Goal: Use online tool/utility: Utilize a website feature to perform a specific function

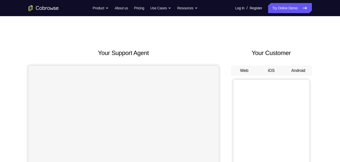
click at [299, 71] on button "Android" at bounding box center [297, 71] width 27 height 10
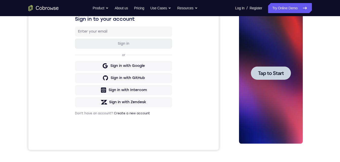
scroll to position [67, 0]
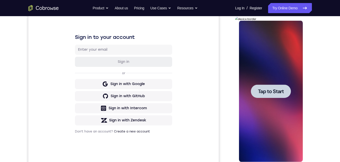
click at [265, 85] on div at bounding box center [271, 91] width 40 height 13
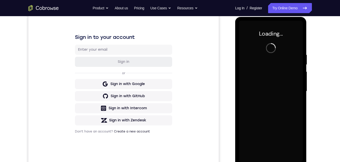
scroll to position [76, 0]
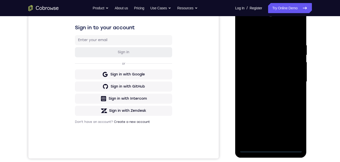
click at [271, 148] on div at bounding box center [271, 82] width 64 height 142
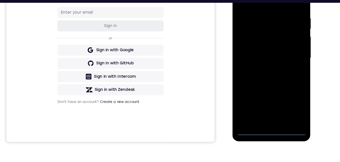
click at [289, 96] on div at bounding box center [268, 52] width 64 height 142
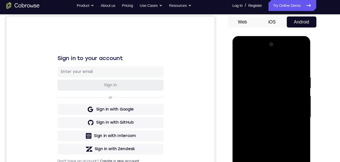
scroll to position [69, 0]
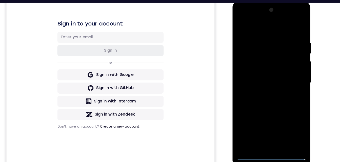
click at [240, 17] on div at bounding box center [268, 76] width 64 height 142
click at [289, 76] on div at bounding box center [268, 76] width 64 height 142
click at [260, 84] on div at bounding box center [268, 76] width 64 height 142
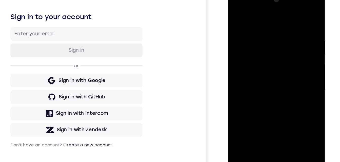
click at [247, 57] on div at bounding box center [263, 64] width 64 height 142
click at [248, 54] on div at bounding box center [263, 64] width 64 height 142
click at [249, 63] on div at bounding box center [263, 64] width 64 height 142
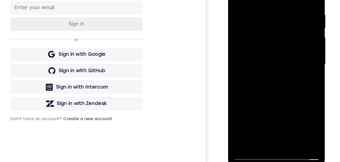
click at [249, 57] on div at bounding box center [263, 38] width 64 height 142
click at [260, 56] on div at bounding box center [263, 38] width 64 height 142
click at [260, 53] on div at bounding box center [263, 38] width 64 height 142
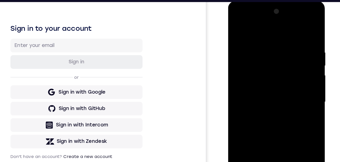
click at [261, 95] on div at bounding box center [263, 76] width 64 height 142
click at [259, 99] on div at bounding box center [263, 76] width 64 height 142
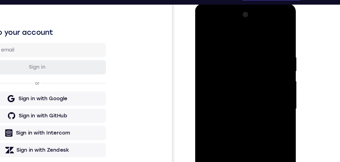
click at [224, 39] on div at bounding box center [231, 78] width 64 height 142
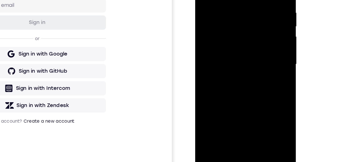
click at [251, 92] on div at bounding box center [231, 34] width 64 height 142
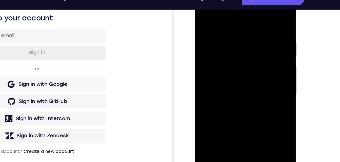
click at [257, 60] on div at bounding box center [231, 64] width 64 height 142
click at [259, 60] on div at bounding box center [231, 64] width 64 height 142
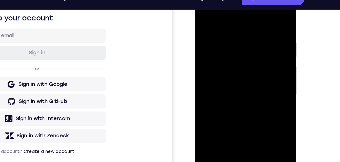
click at [259, 60] on div at bounding box center [231, 64] width 64 height 142
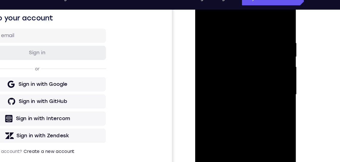
click at [259, 60] on div at bounding box center [231, 64] width 64 height 142
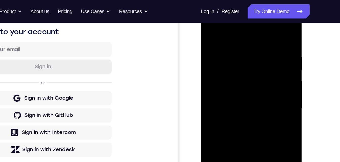
click at [263, 27] on div at bounding box center [237, 78] width 64 height 142
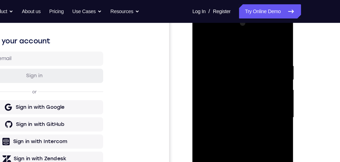
click at [241, 146] on div at bounding box center [228, 87] width 64 height 142
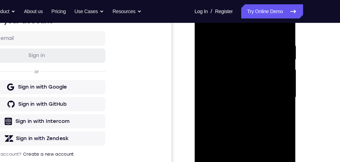
click at [227, 93] on div at bounding box center [230, 67] width 64 height 142
click at [226, 105] on div at bounding box center [230, 67] width 64 height 142
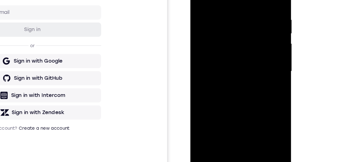
scroll to position [68, 0]
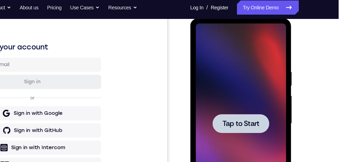
click at [222, 80] on div at bounding box center [226, 93] width 64 height 142
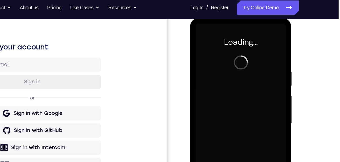
click at [254, 158] on button at bounding box center [257, 157] width 8 height 8
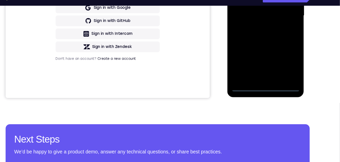
scroll to position [133, 0]
click at [264, 77] on div at bounding box center [263, 10] width 64 height 142
click at [280, 53] on div at bounding box center [263, 10] width 64 height 142
click at [240, 0] on div at bounding box center [263, 10] width 64 height 142
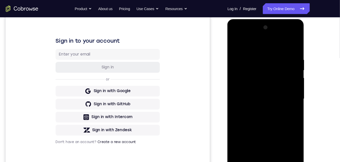
click at [284, 91] on div at bounding box center [263, 94] width 64 height 142
click at [256, 101] on div at bounding box center [263, 94] width 64 height 142
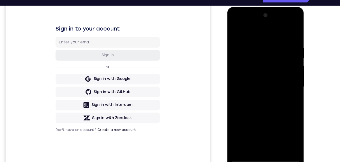
click at [253, 76] on div at bounding box center [263, 82] width 64 height 142
click at [252, 76] on div at bounding box center [263, 82] width 64 height 142
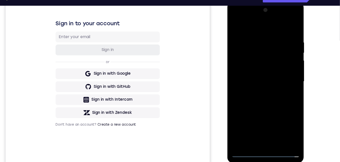
click at [249, 57] on div at bounding box center [263, 76] width 64 height 142
click at [249, 64] on div at bounding box center [263, 76] width 64 height 142
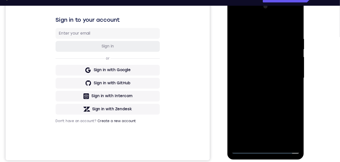
click at [254, 64] on div at bounding box center [263, 73] width 64 height 142
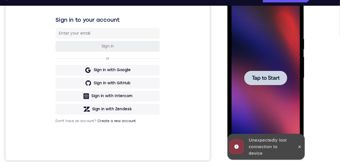
scroll to position [68, 0]
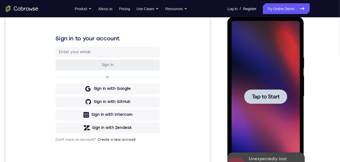
click at [262, 99] on div at bounding box center [263, 91] width 64 height 142
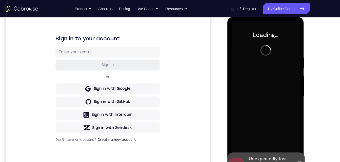
click at [296, 154] on button at bounding box center [294, 155] width 8 height 8
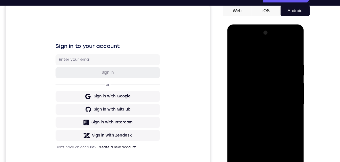
scroll to position [68, 0]
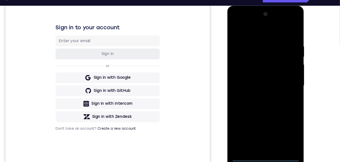
click at [263, 147] on div at bounding box center [263, 80] width 64 height 142
drag, startPoint x: 263, startPoint y: 148, endPoint x: 238, endPoint y: 101, distance: 53.2
click at [236, 101] on div at bounding box center [263, 80] width 64 height 142
click at [283, 125] on div at bounding box center [263, 80] width 64 height 142
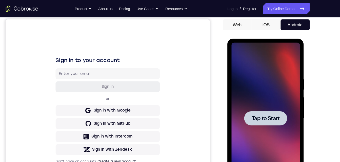
click at [255, 112] on span "Tap to Start" at bounding box center [263, 113] width 26 height 5
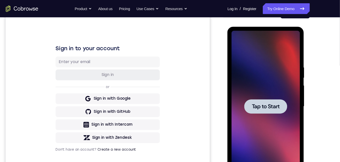
scroll to position [92, 0]
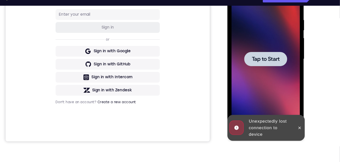
click at [261, 61] on div at bounding box center [263, 54] width 64 height 142
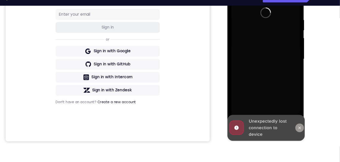
click at [294, 114] on button at bounding box center [294, 118] width 8 height 8
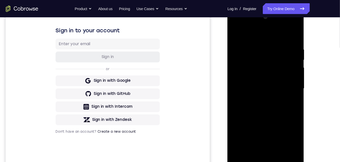
scroll to position [80, 0]
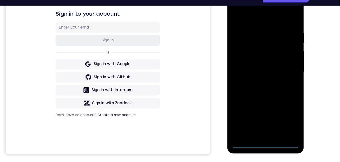
click at [261, 132] on div at bounding box center [263, 67] width 64 height 142
click at [281, 111] on div at bounding box center [263, 67] width 64 height 142
click at [238, 9] on div at bounding box center [263, 67] width 64 height 142
click at [281, 64] on div at bounding box center [263, 67] width 64 height 142
click at [257, 77] on div at bounding box center [263, 67] width 64 height 142
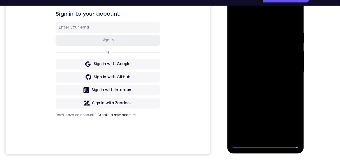
click at [258, 62] on div at bounding box center [263, 67] width 64 height 142
click at [254, 58] on div at bounding box center [263, 67] width 64 height 142
click at [255, 62] on div at bounding box center [263, 67] width 64 height 142
click at [253, 45] on div at bounding box center [263, 67] width 64 height 142
click at [251, 56] on div at bounding box center [263, 67] width 64 height 142
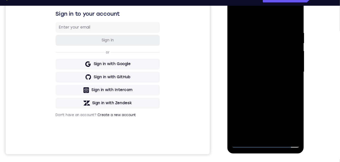
click at [248, 63] on div at bounding box center [263, 67] width 64 height 142
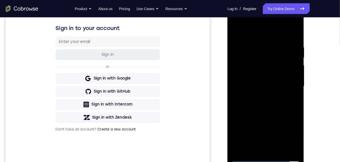
click at [257, 83] on div at bounding box center [263, 81] width 64 height 142
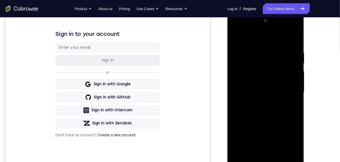
scroll to position [69, 0]
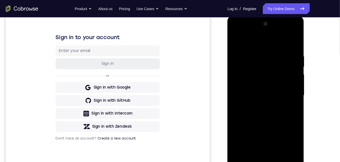
click at [257, 89] on div at bounding box center [263, 90] width 64 height 142
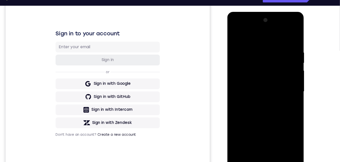
scroll to position [74, 0]
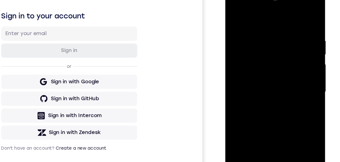
click at [249, 62] on div at bounding box center [261, 62] width 64 height 142
click at [260, 86] on div at bounding box center [261, 62] width 64 height 142
click at [271, 120] on div at bounding box center [261, 62] width 64 height 142
click at [262, 88] on div at bounding box center [261, 62] width 64 height 142
click at [264, 53] on div at bounding box center [261, 62] width 64 height 142
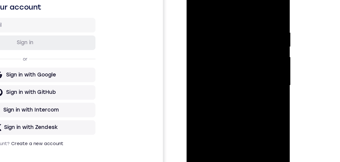
click at [211, 34] on div at bounding box center [222, 53] width 64 height 142
click at [244, 34] on div at bounding box center [222, 53] width 64 height 142
click at [211, 110] on div at bounding box center [222, 53] width 64 height 142
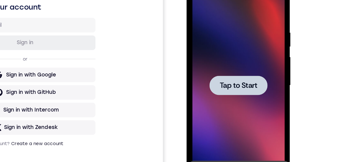
scroll to position [98, 0]
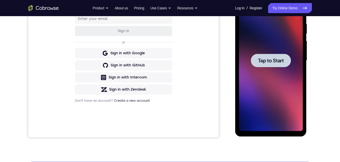
click at [281, 68] on div at bounding box center [271, 61] width 64 height 142
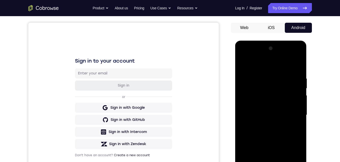
scroll to position [104, 0]
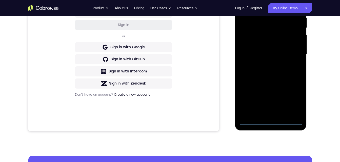
click at [272, 121] on div at bounding box center [271, 55] width 64 height 142
click at [292, 96] on div at bounding box center [271, 55] width 64 height 142
click at [251, 0] on div at bounding box center [271, 55] width 64 height 142
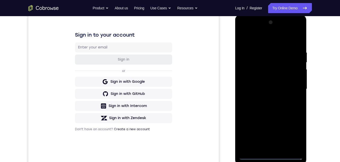
click at [290, 84] on div at bounding box center [271, 89] width 64 height 142
click at [263, 99] on div at bounding box center [271, 89] width 64 height 142
click at [262, 82] on div at bounding box center [271, 89] width 64 height 142
click at [260, 78] on div at bounding box center [271, 89] width 64 height 142
click at [256, 90] on div at bounding box center [271, 89] width 64 height 142
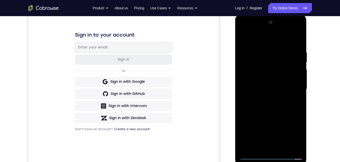
scroll to position [70, 0]
click at [254, 107] on div at bounding box center [271, 89] width 64 height 142
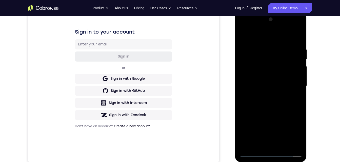
click at [274, 109] on div at bounding box center [271, 86] width 64 height 142
click at [283, 145] on div at bounding box center [271, 86] width 64 height 142
click at [260, 114] on div at bounding box center [271, 86] width 64 height 142
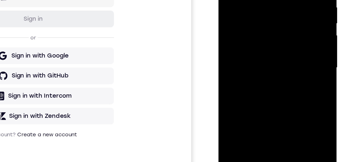
click at [258, 25] on div at bounding box center [254, 19] width 64 height 142
click at [234, 84] on div at bounding box center [254, 19] width 64 height 142
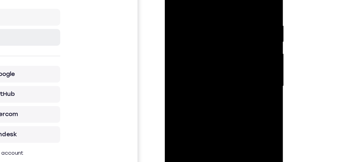
click at [189, 51] on div at bounding box center [200, 38] width 64 height 142
click at [173, 0] on div at bounding box center [200, 38] width 64 height 142
click at [190, 63] on div at bounding box center [200, 38] width 64 height 142
click at [198, 63] on div at bounding box center [200, 38] width 64 height 142
click at [172, 0] on div at bounding box center [200, 38] width 64 height 142
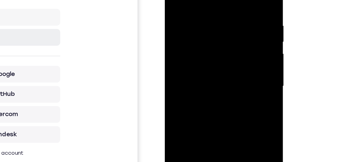
scroll to position [68, 0]
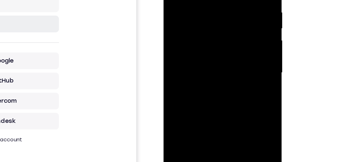
click at [210, 83] on div at bounding box center [199, 24] width 64 height 142
click at [191, 48] on div at bounding box center [199, 24] width 64 height 142
click at [223, 80] on div at bounding box center [199, 24] width 64 height 142
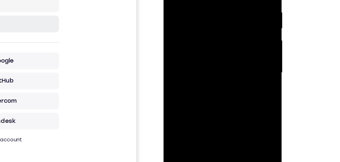
click at [170, 0] on div at bounding box center [199, 24] width 64 height 142
click at [171, 0] on div at bounding box center [199, 24] width 64 height 142
click at [207, 0] on div at bounding box center [199, 24] width 64 height 142
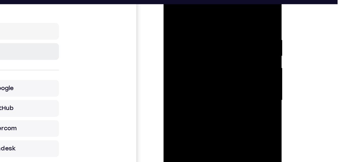
click at [224, 51] on div at bounding box center [199, 52] width 64 height 142
click at [224, 57] on div at bounding box center [199, 52] width 64 height 142
click at [223, 5] on div at bounding box center [199, 52] width 64 height 142
click at [212, 110] on div at bounding box center [199, 52] width 64 height 142
drag, startPoint x: 196, startPoint y: 92, endPoint x: 193, endPoint y: 64, distance: 28.2
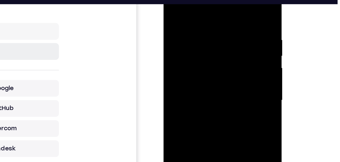
click at [193, 64] on div at bounding box center [199, 52] width 64 height 142
drag, startPoint x: 190, startPoint y: 100, endPoint x: 190, endPoint y: 73, distance: 27.3
click at [190, 73] on div at bounding box center [199, 52] width 64 height 142
drag, startPoint x: 190, startPoint y: 88, endPoint x: 188, endPoint y: 101, distance: 13.1
click at [188, 101] on div at bounding box center [199, 52] width 64 height 142
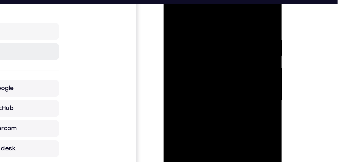
drag, startPoint x: 196, startPoint y: 61, endPoint x: 196, endPoint y: 115, distance: 53.3
click at [196, 115] on div at bounding box center [199, 52] width 64 height 142
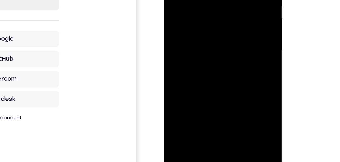
click at [190, 0] on div at bounding box center [199, 2] width 64 height 142
click at [173, 0] on div at bounding box center [199, 2] width 64 height 142
click at [176, 0] on div at bounding box center [199, 2] width 64 height 142
drag, startPoint x: 181, startPoint y: -34, endPoint x: 416, endPoint y: 44, distance: 247.7
click at [181, 0] on div at bounding box center [199, 2] width 64 height 142
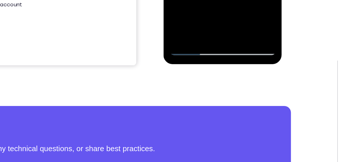
scroll to position [131, 0]
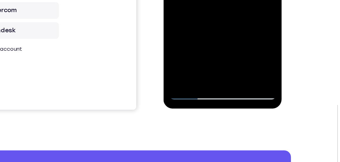
drag, startPoint x: 198, startPoint y: -81, endPoint x: 198, endPoint y: -61, distance: 20.2
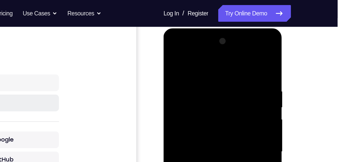
click at [189, 64] on div at bounding box center [199, 103] width 64 height 142
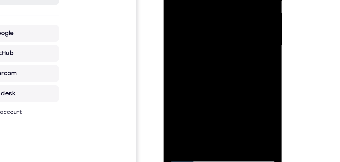
scroll to position [74, 0]
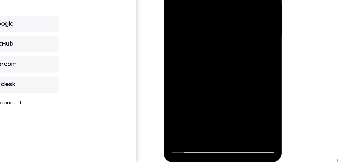
scroll to position [118, 0]
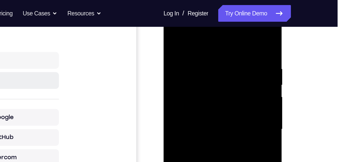
drag, startPoint x: 196, startPoint y: 104, endPoint x: 191, endPoint y: 63, distance: 41.3
click at [191, 63] on div at bounding box center [199, 81] width 64 height 142
click at [189, 72] on div at bounding box center [199, 81] width 64 height 142
drag, startPoint x: 197, startPoint y: 107, endPoint x: 195, endPoint y: 78, distance: 29.4
click at [195, 78] on div at bounding box center [199, 81] width 64 height 142
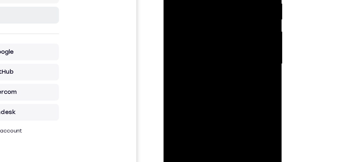
scroll to position [82, 0]
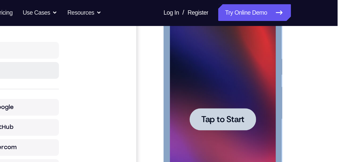
click at [163, 5] on html "Online web based iOS Simulators and Android Emulators. Run iPhone, iPad, Mobile…" at bounding box center [199, 72] width 72 height 152
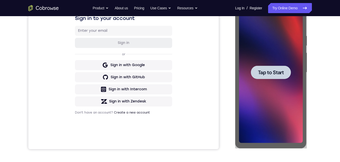
drag, startPoint x: 320, startPoint y: 98, endPoint x: 58, endPoint y: 105, distance: 262.3
click at [320, 98] on div "Your Support Agent Your Customer Web iOS Android Next Steps We’d be happy to gi…" at bounding box center [170, 96] width 324 height 333
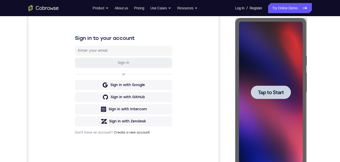
scroll to position [68, 0]
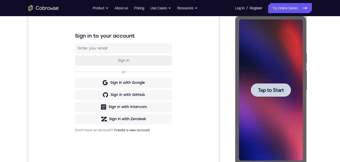
drag, startPoint x: 221, startPoint y: 91, endPoint x: 189, endPoint y: 93, distance: 32.7
click at [221, 91] on div "Your Support Agent Your Customer Web iOS Android" at bounding box center [169, 74] width 283 height 187
